Goal: Information Seeking & Learning: Learn about a topic

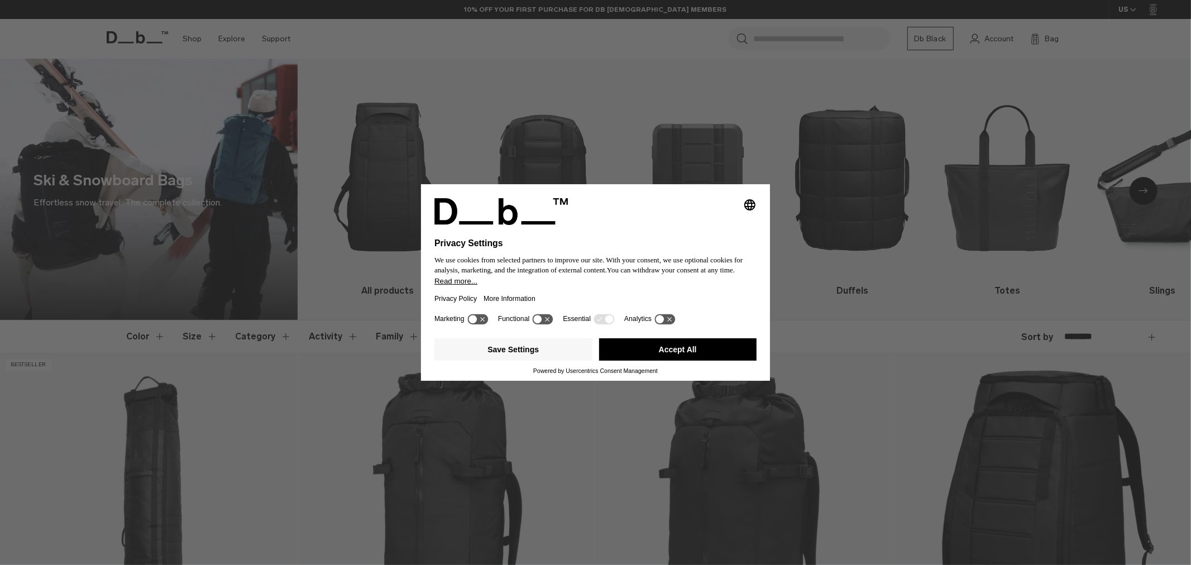
click at [197, 35] on div "Selecting an option will immediately change the language Privacy Settings We us…" at bounding box center [595, 282] width 1191 height 565
drag, startPoint x: 683, startPoint y: 349, endPoint x: 648, endPoint y: 332, distance: 39.2
click at [683, 349] on button "Accept All" at bounding box center [678, 349] width 158 height 22
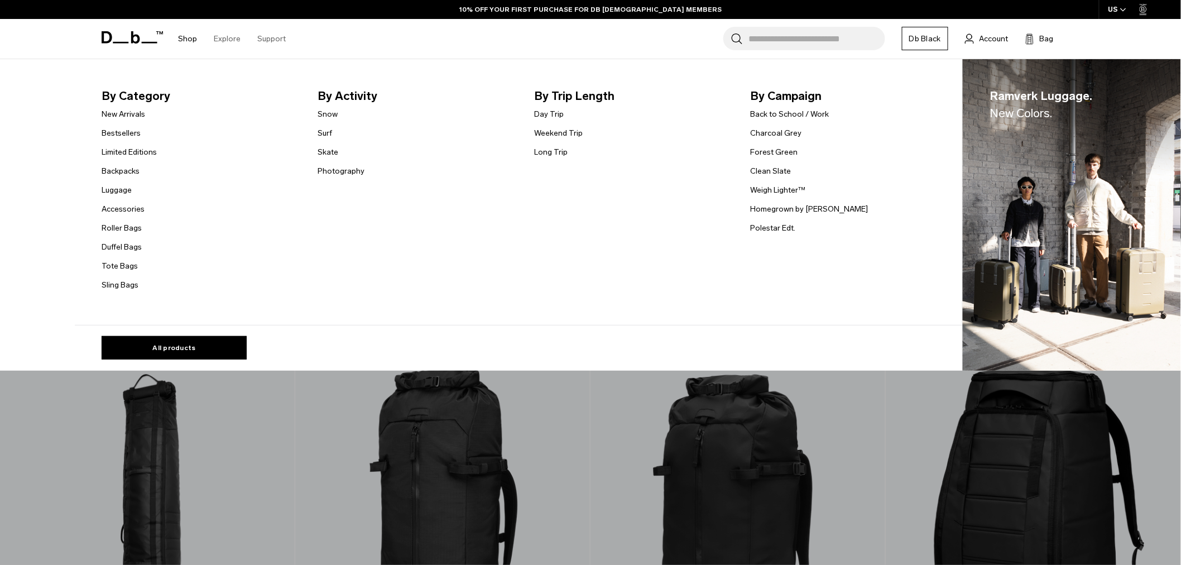
click at [192, 37] on link "Shop" at bounding box center [187, 39] width 19 height 40
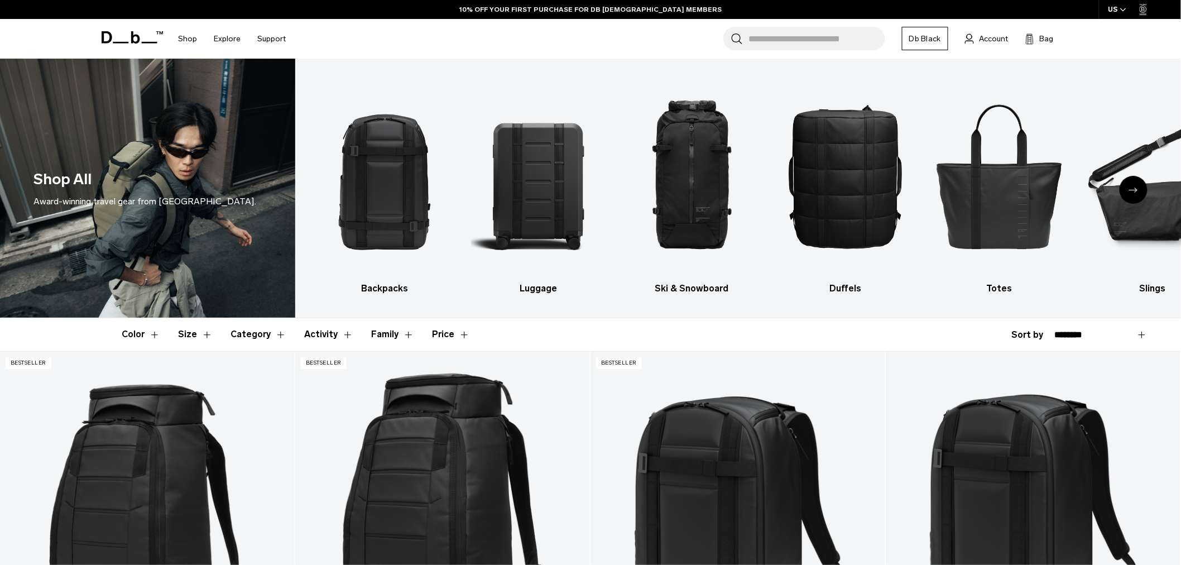
click at [342, 336] on button "Activity" at bounding box center [328, 334] width 49 height 32
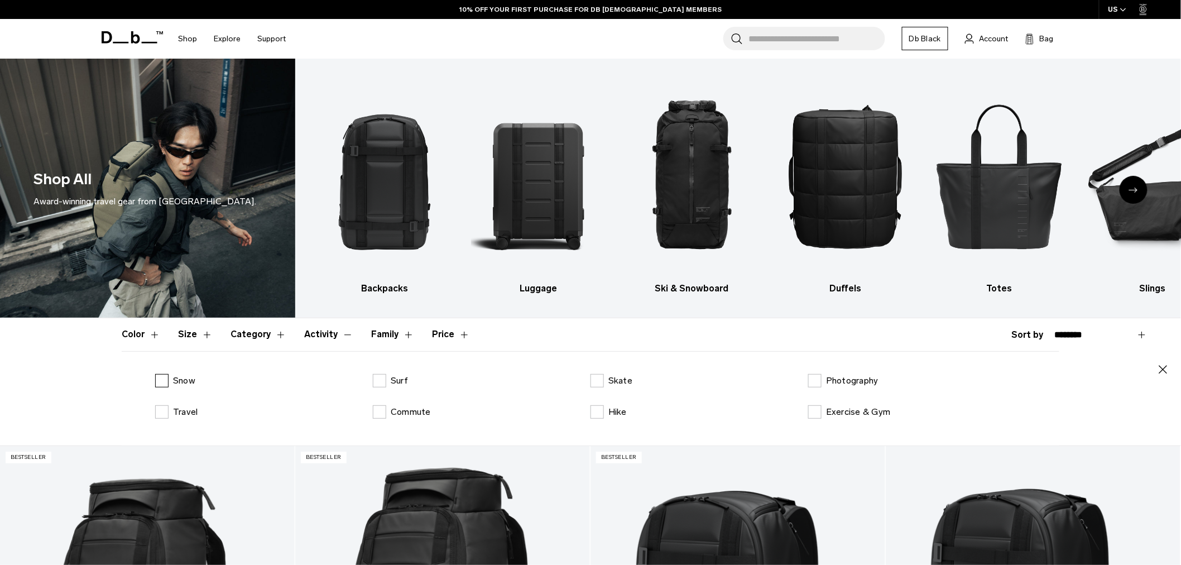
click at [166, 384] on label "Snow" at bounding box center [175, 380] width 40 height 13
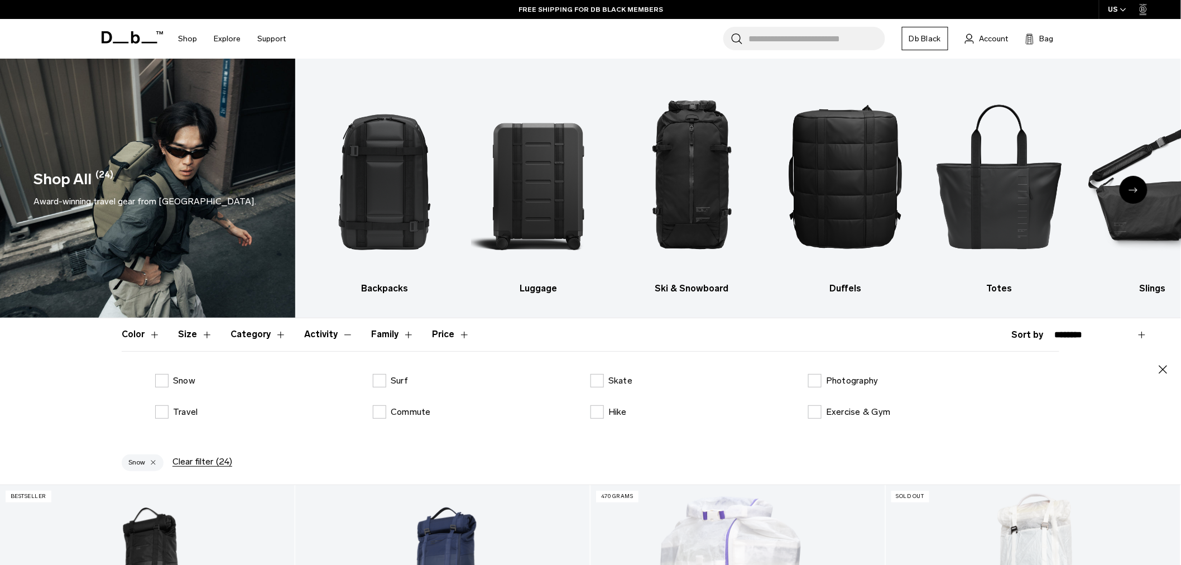
click at [1164, 370] on icon "button" at bounding box center [1163, 369] width 13 height 13
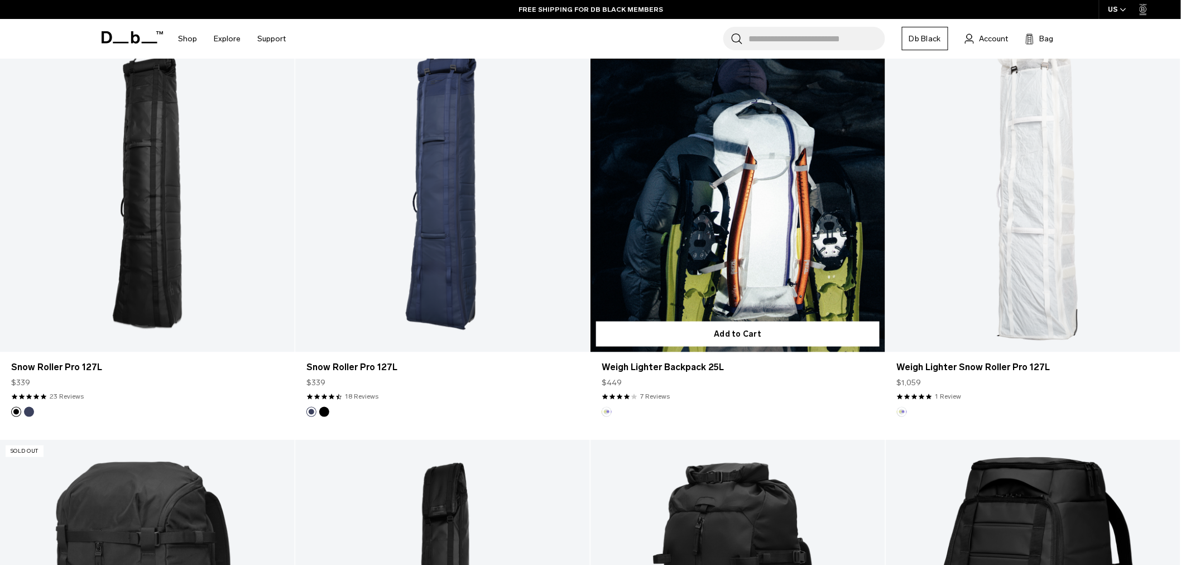
scroll to position [372, 0]
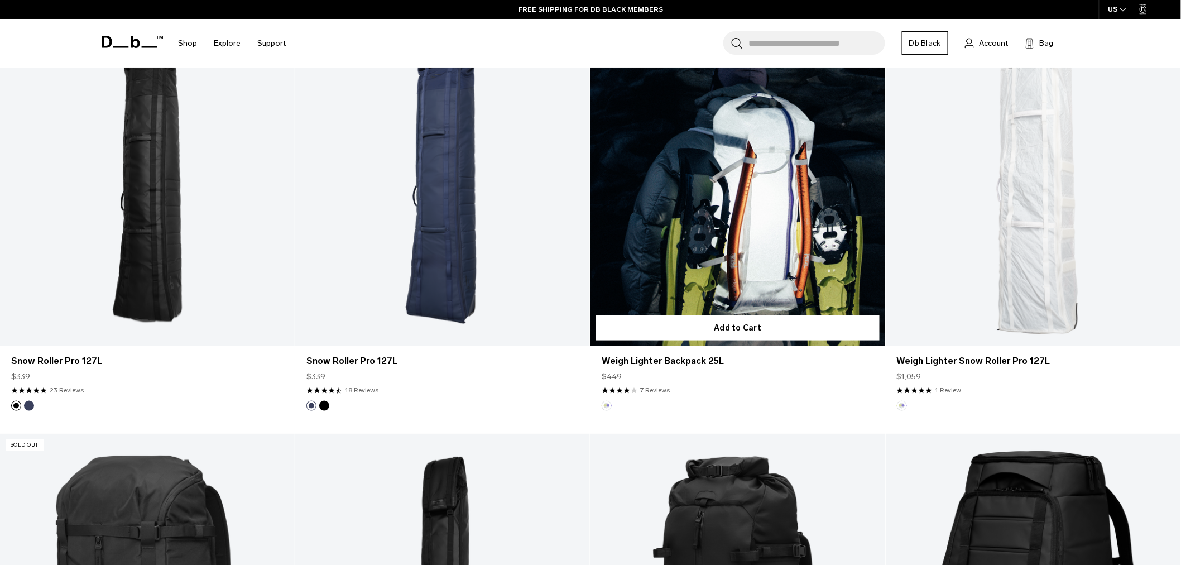
click at [683, 152] on link "Weigh Lighter Backpack 25L" at bounding box center [738, 183] width 295 height 328
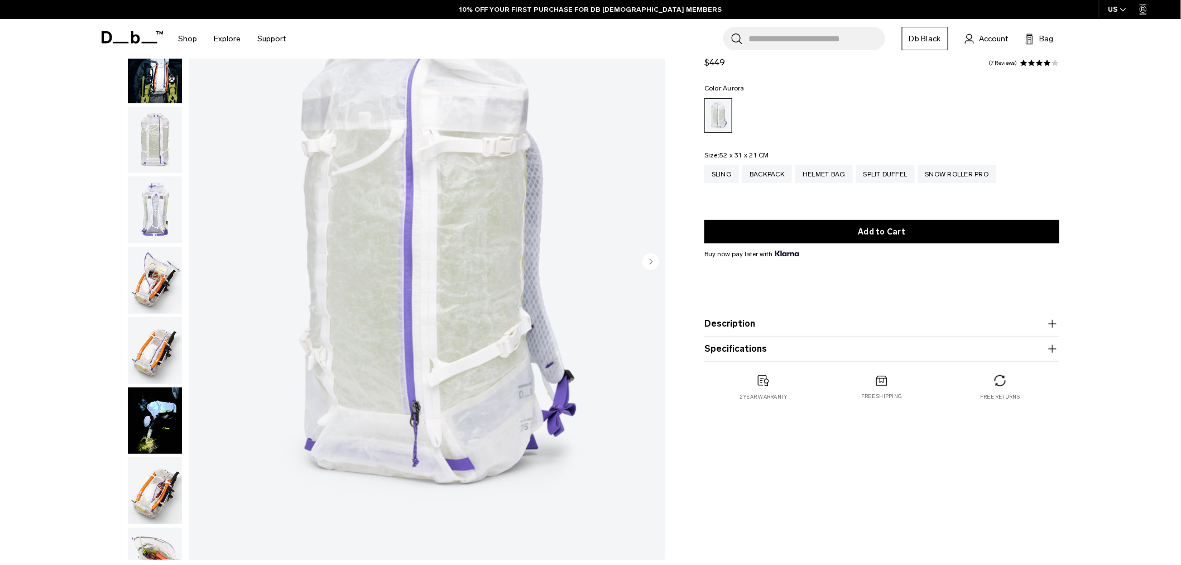
click at [772, 354] on button "Specifications" at bounding box center [882, 348] width 355 height 13
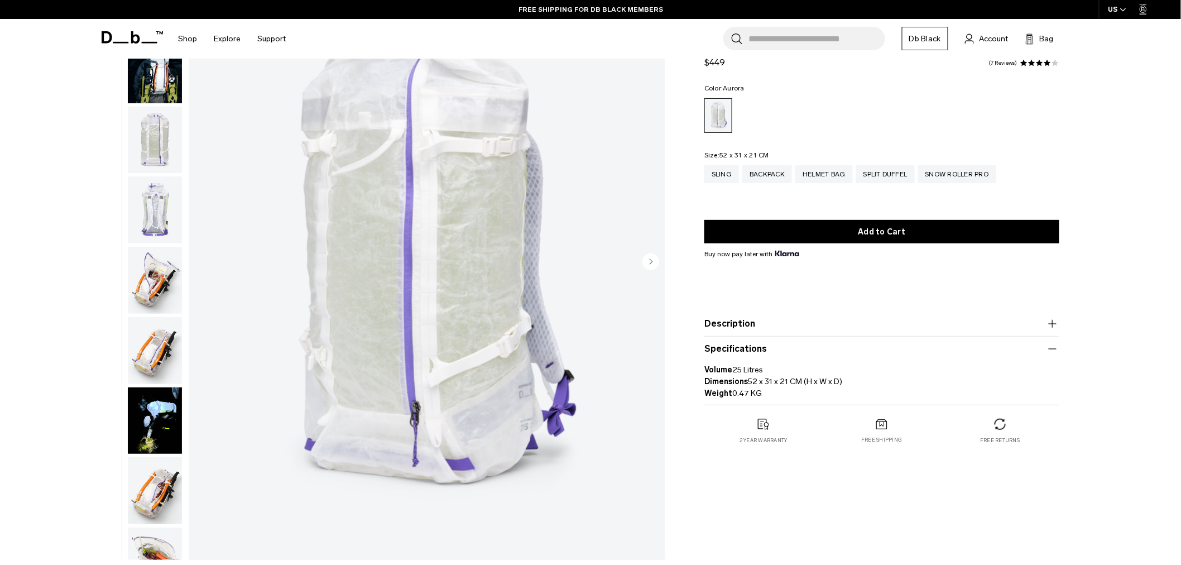
click at [158, 131] on img "button" at bounding box center [155, 140] width 54 height 67
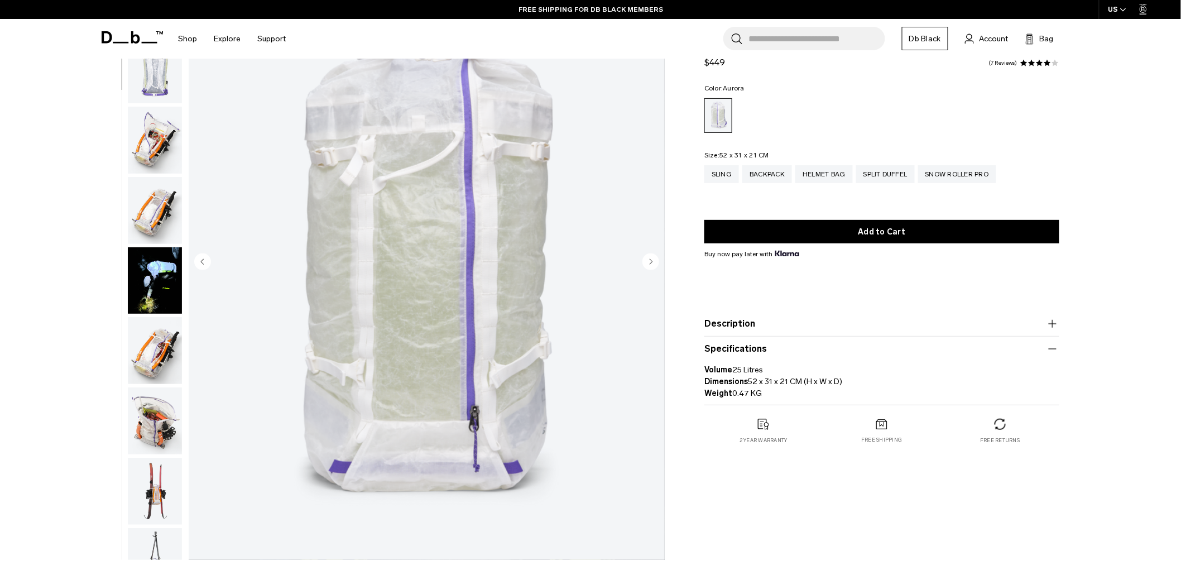
click at [165, 137] on img "button" at bounding box center [155, 140] width 54 height 67
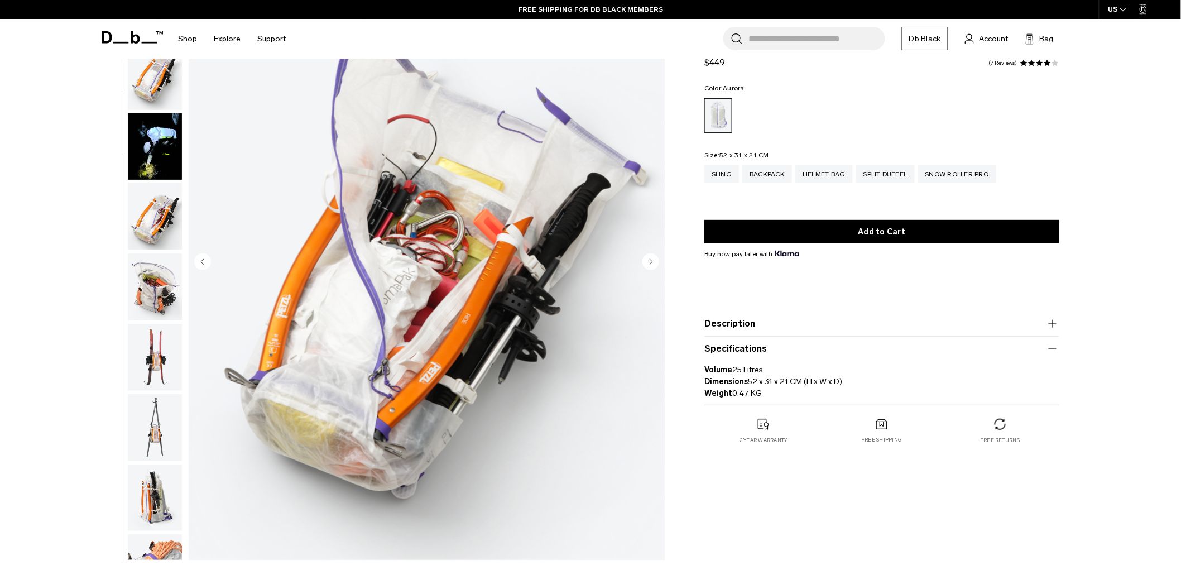
scroll to position [281, 0]
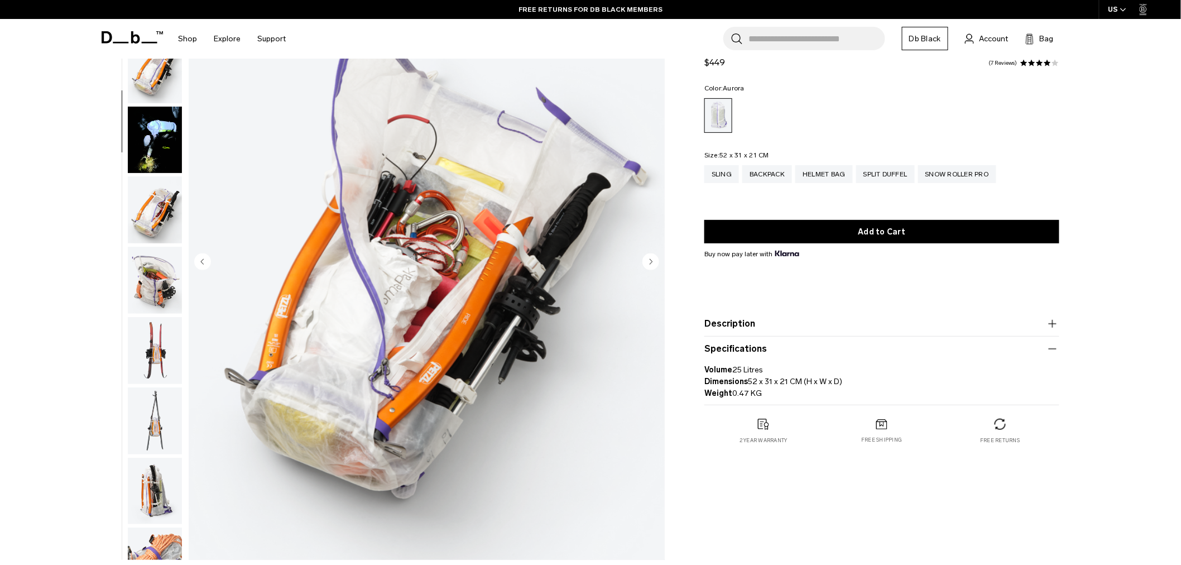
click at [147, 207] on img "button" at bounding box center [155, 209] width 54 height 67
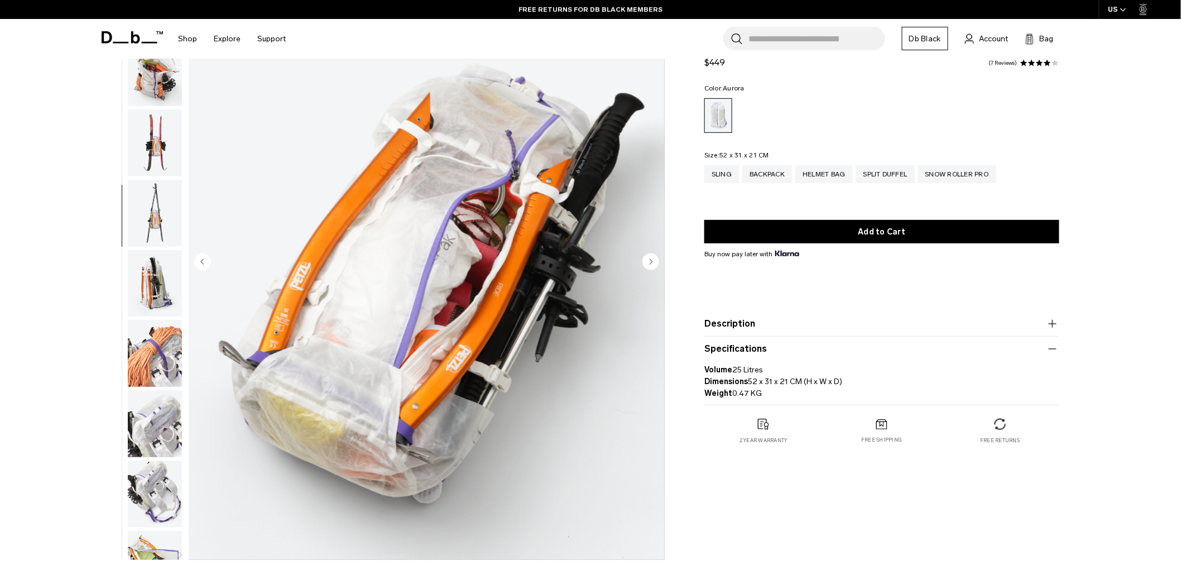
scroll to position [491, 0]
click at [149, 215] on img "button" at bounding box center [155, 210] width 54 height 67
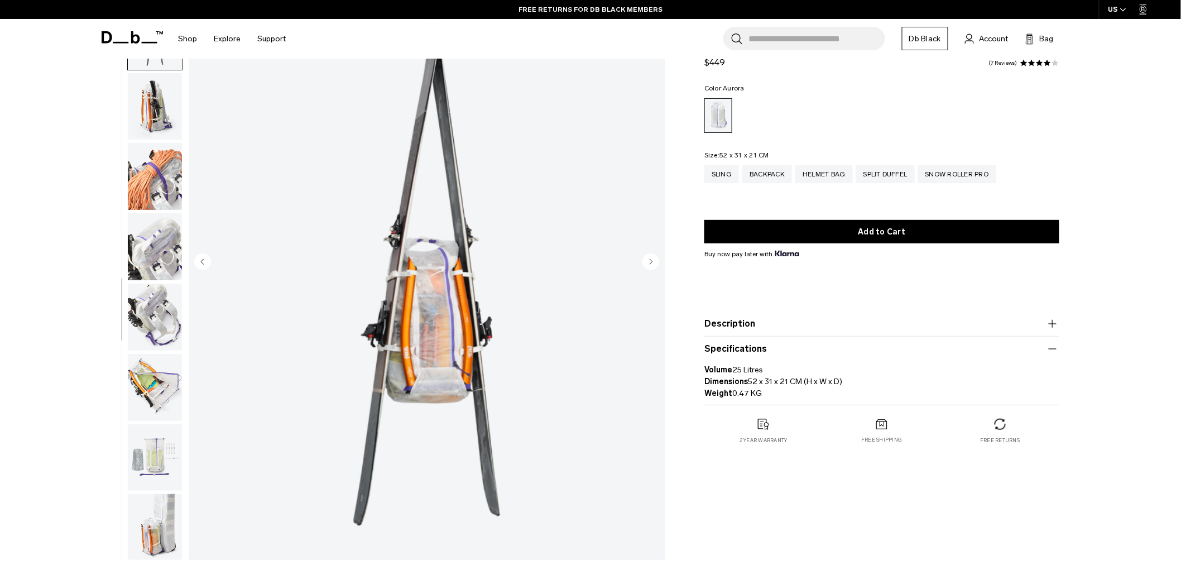
scroll to position [666, 0]
click at [158, 185] on img "button" at bounding box center [155, 175] width 54 height 67
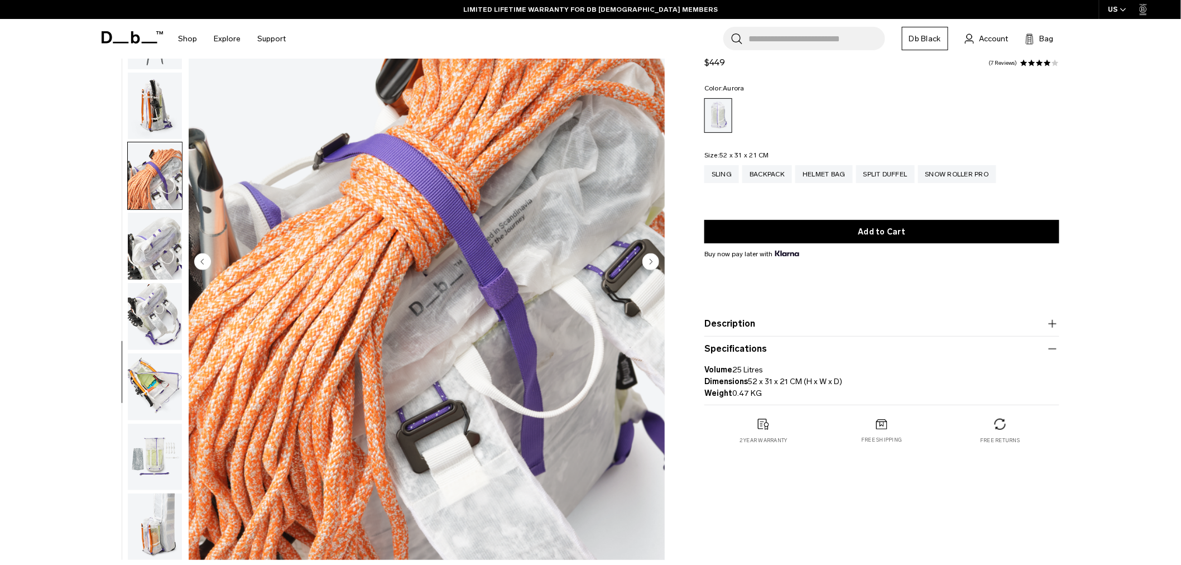
click at [161, 237] on img "button" at bounding box center [155, 246] width 54 height 67
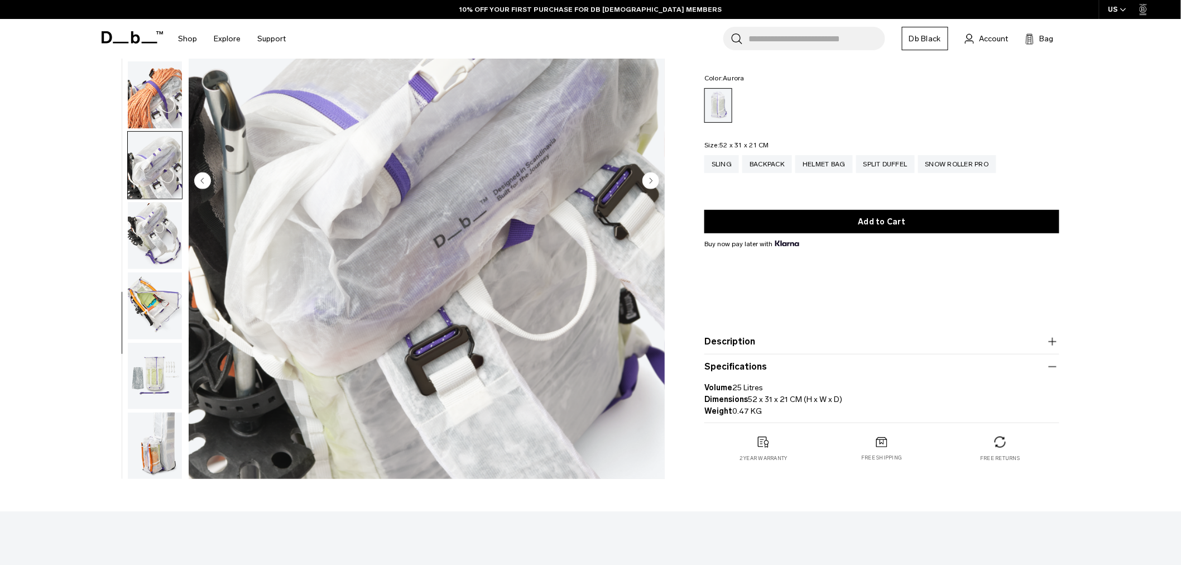
scroll to position [234, 0]
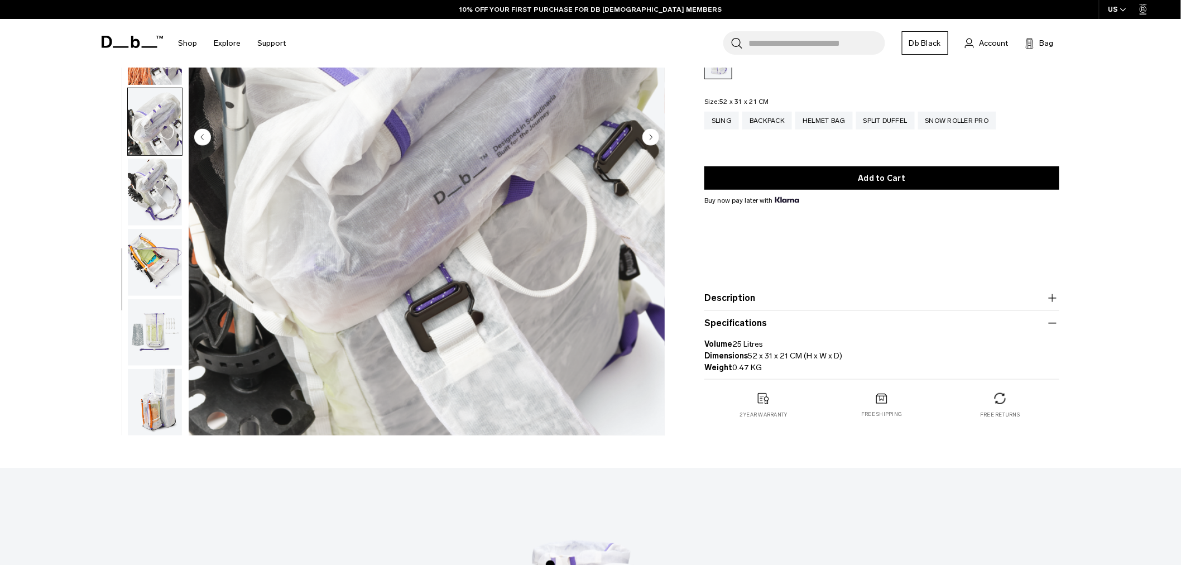
click at [1056, 296] on icon "button" at bounding box center [1052, 297] width 13 height 13
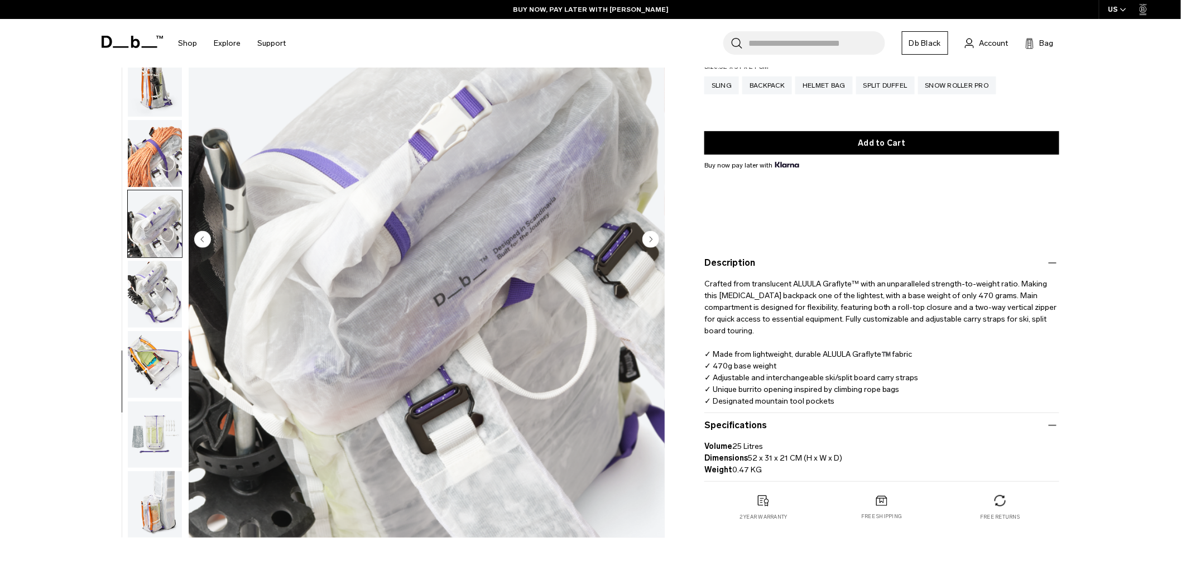
scroll to position [110, 0]
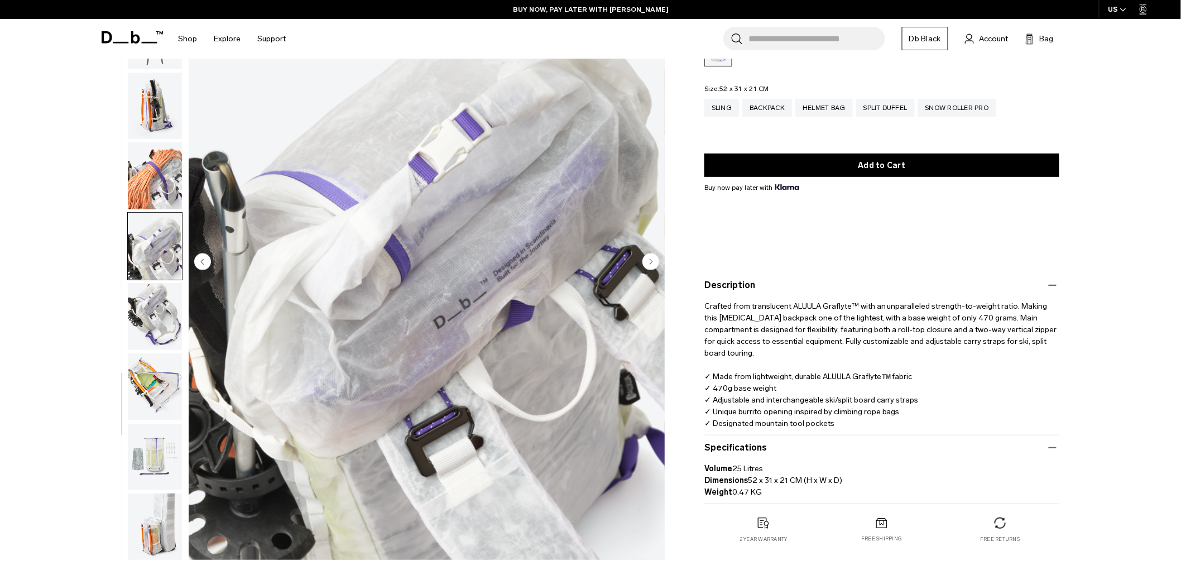
click at [145, 519] on img "button" at bounding box center [155, 526] width 54 height 67
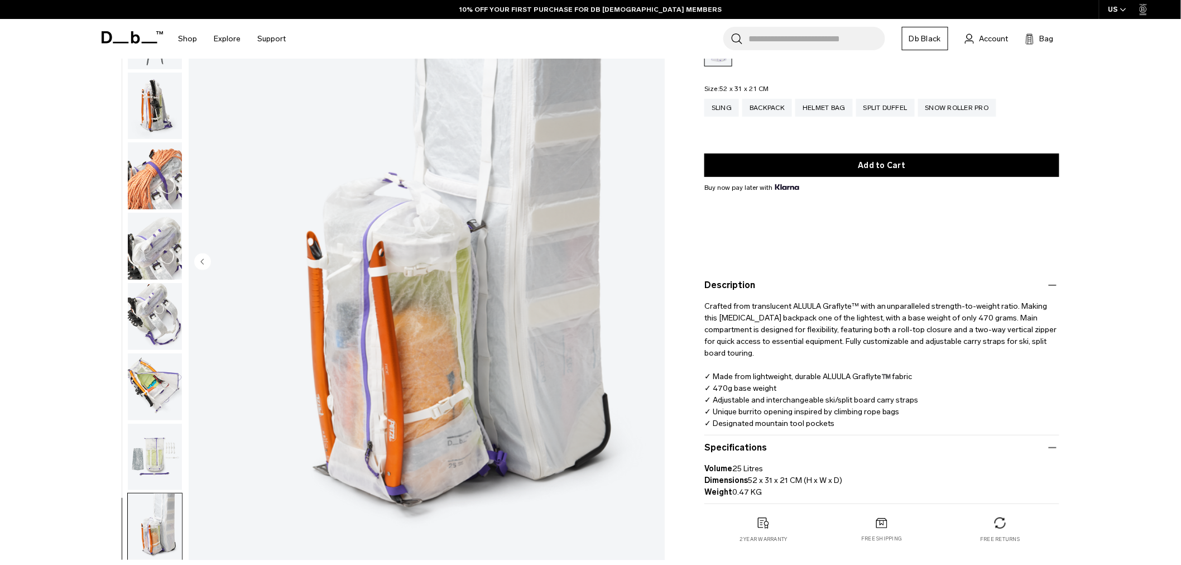
click at [159, 449] on img "button" at bounding box center [155, 457] width 54 height 67
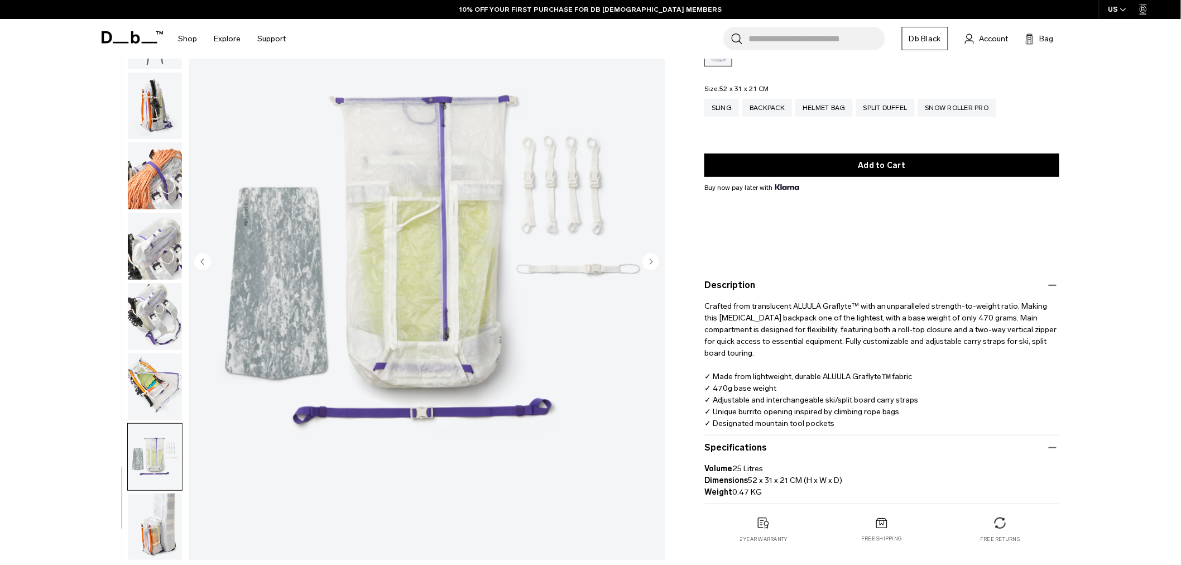
click at [154, 382] on img "button" at bounding box center [155, 386] width 54 height 67
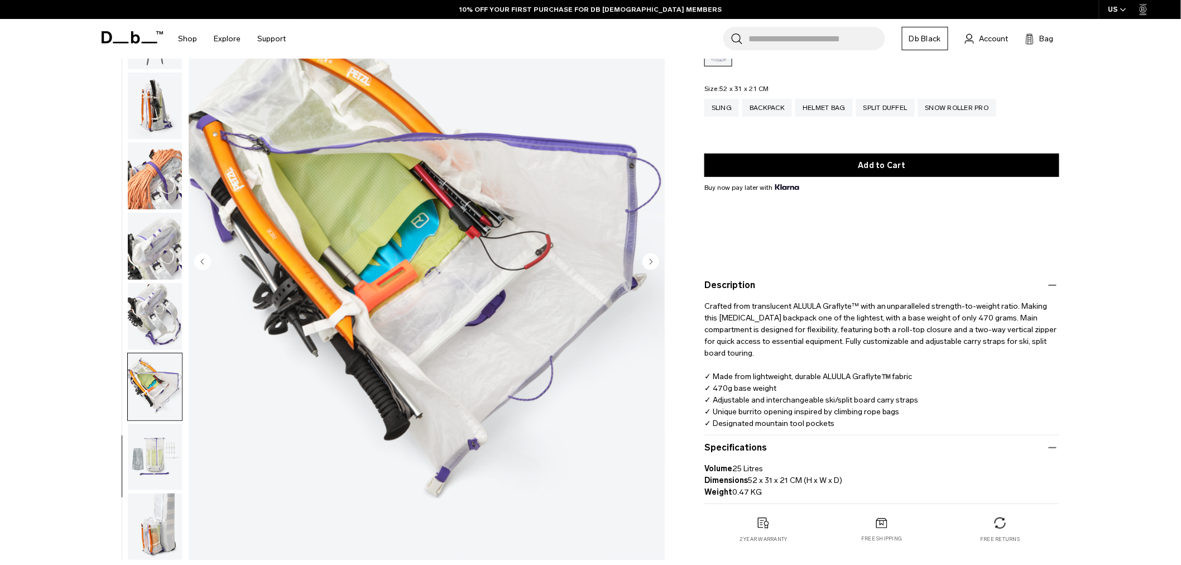
click at [155, 325] on img "button" at bounding box center [155, 316] width 54 height 67
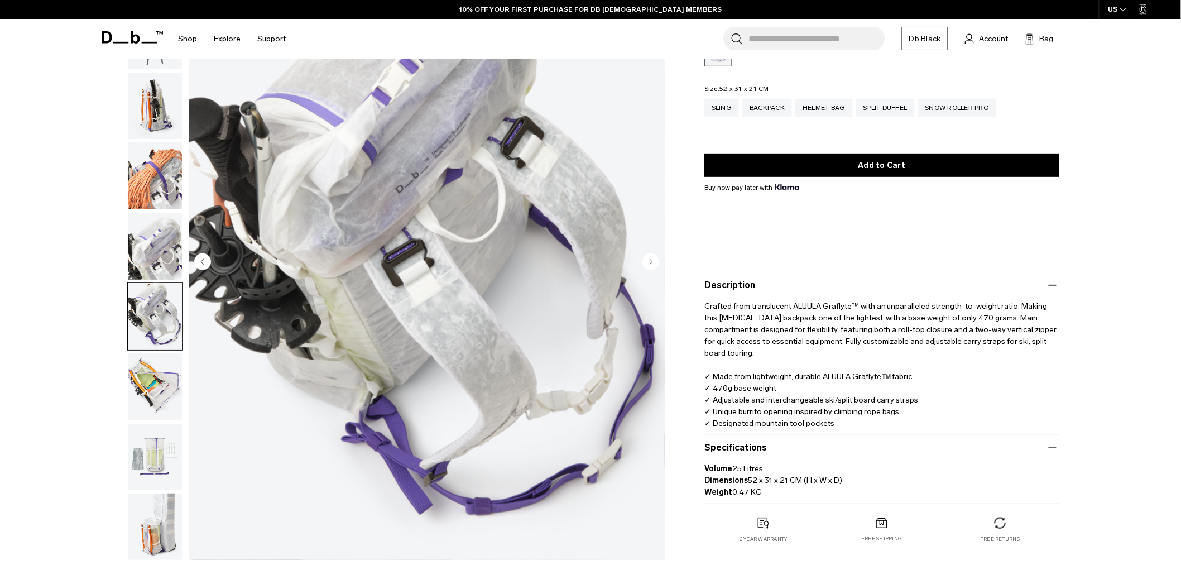
click at [155, 265] on img "button" at bounding box center [155, 246] width 54 height 67
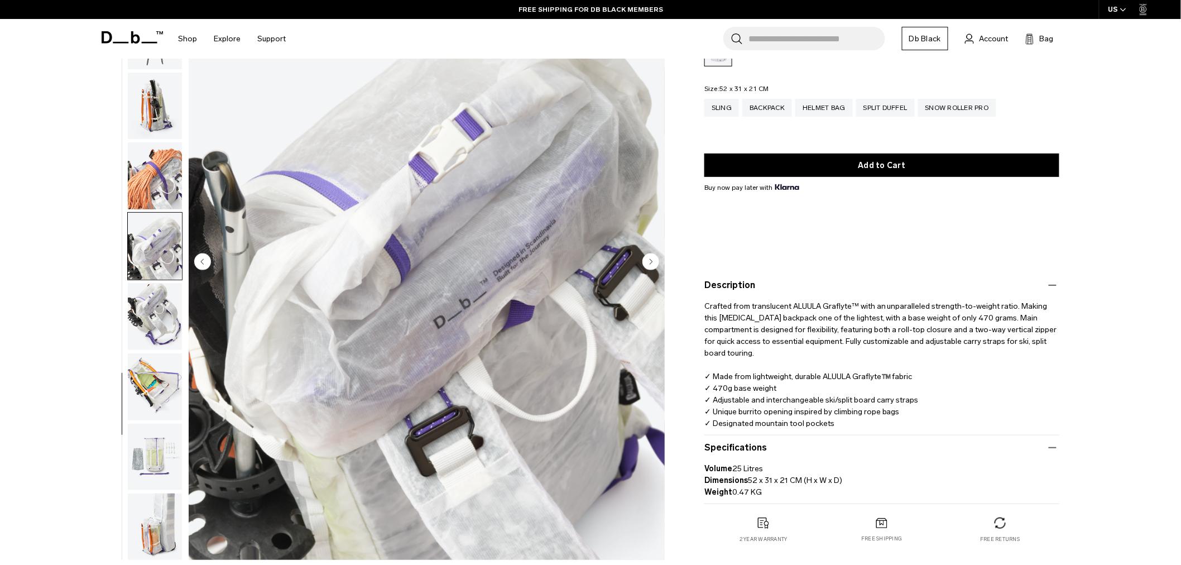
click at [162, 170] on img "button" at bounding box center [155, 175] width 54 height 67
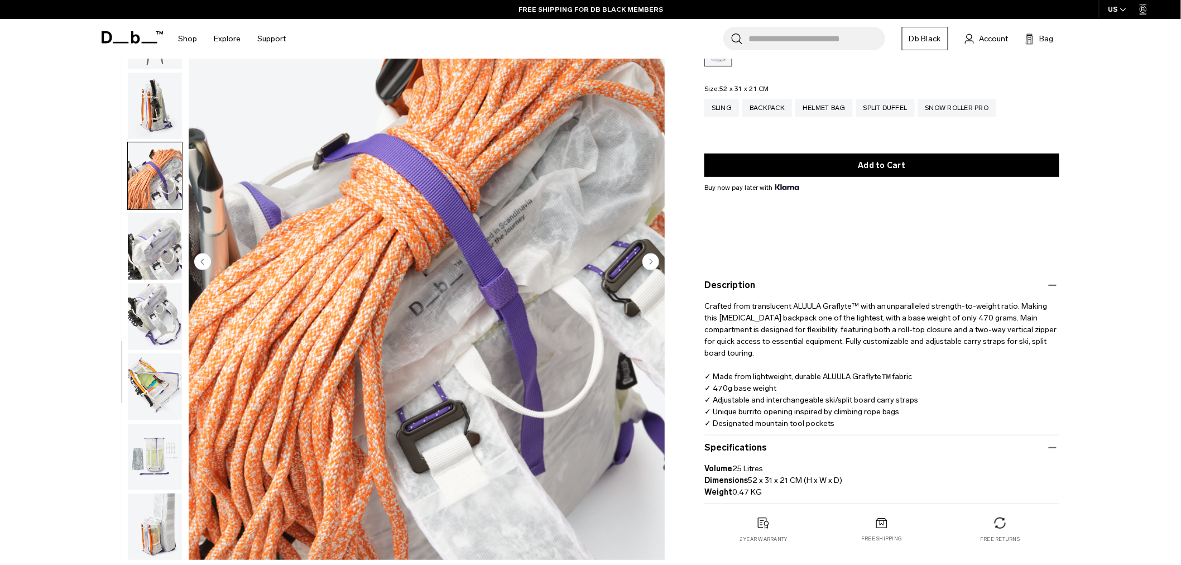
click at [162, 110] on img "button" at bounding box center [155, 106] width 54 height 67
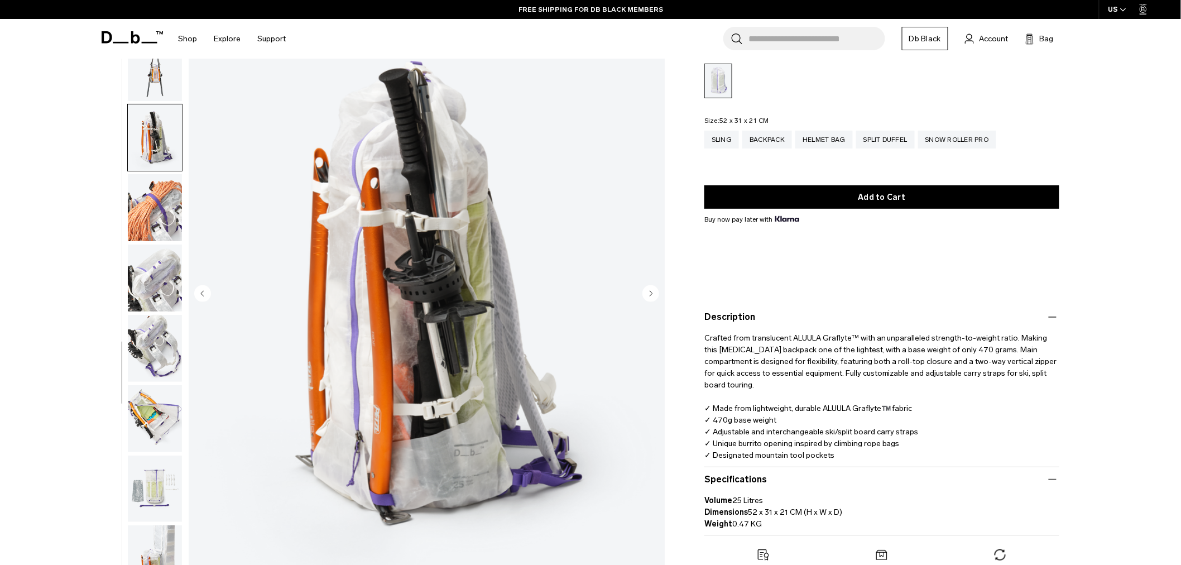
scroll to position [0, 0]
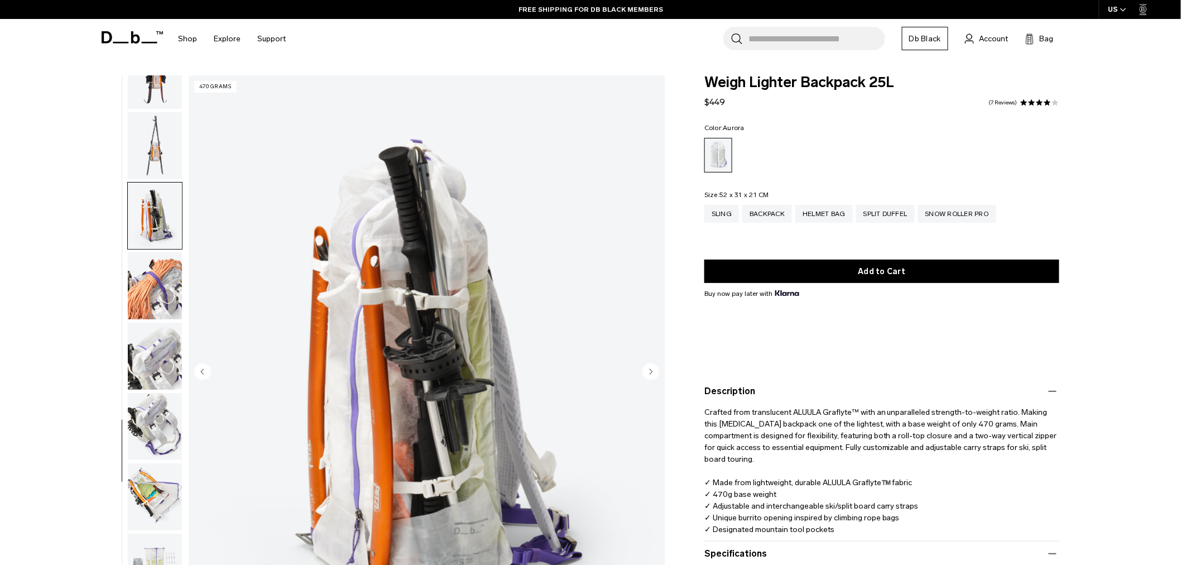
click at [146, 154] on img "button" at bounding box center [155, 145] width 54 height 67
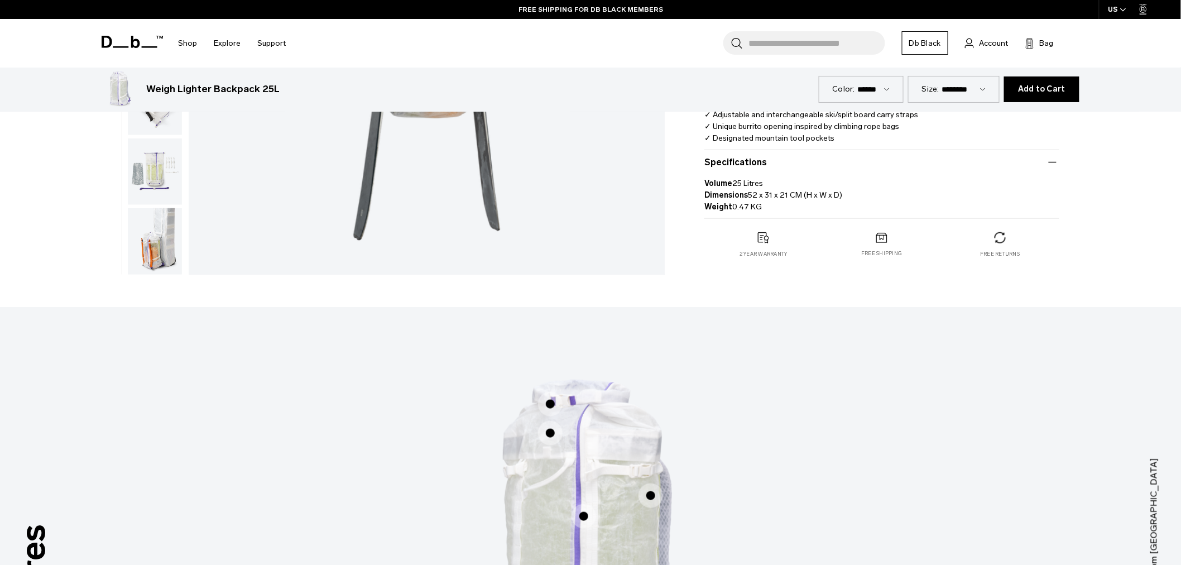
scroll to position [248, 0]
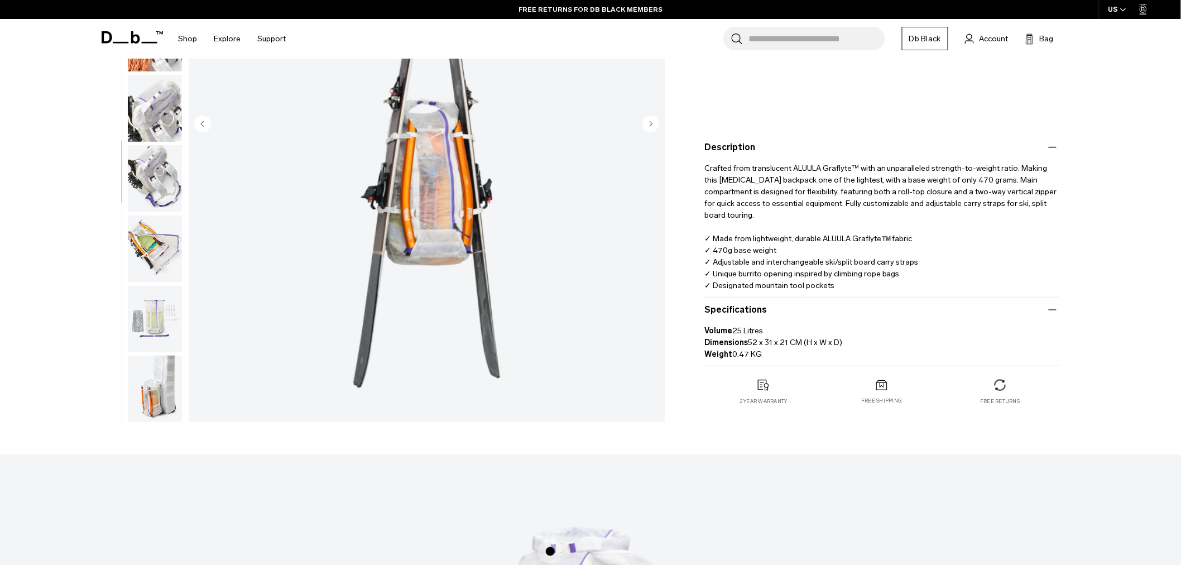
click at [760, 388] on img at bounding box center [763, 385] width 11 height 11
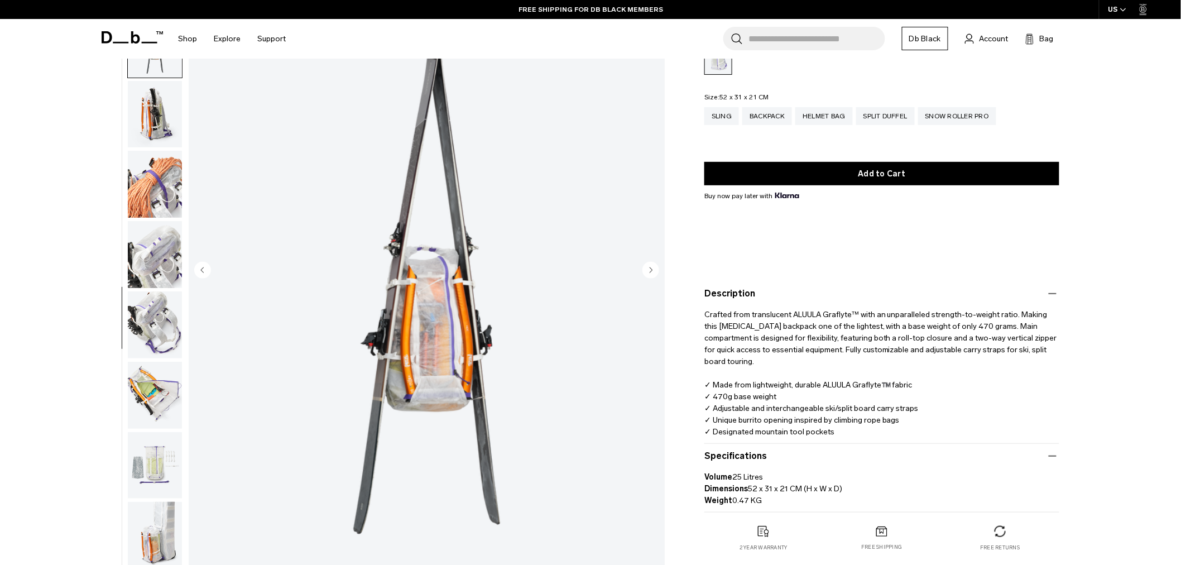
scroll to position [124, 0]
